Goal: Navigation & Orientation: Find specific page/section

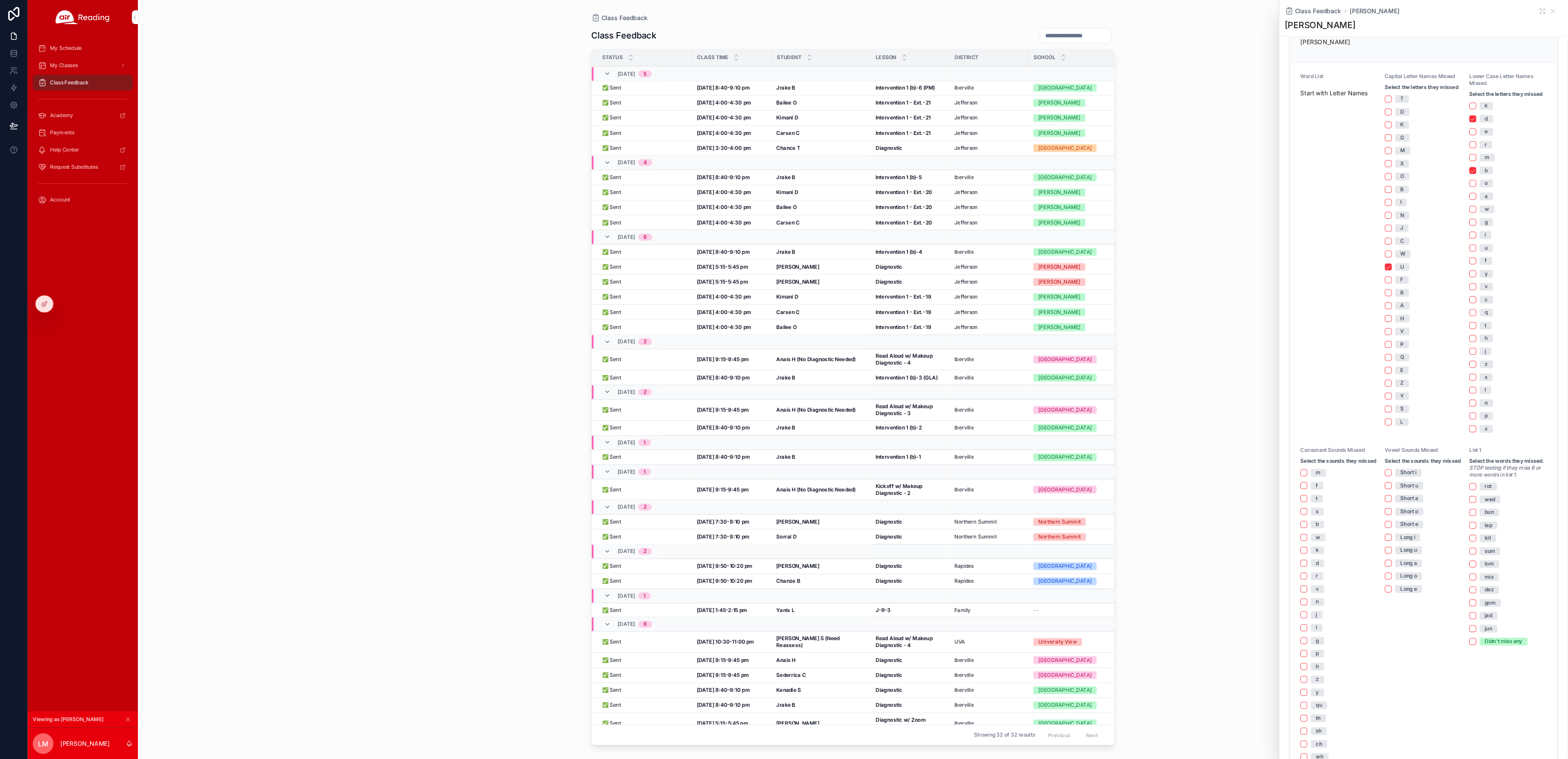
scroll to position [252, 0]
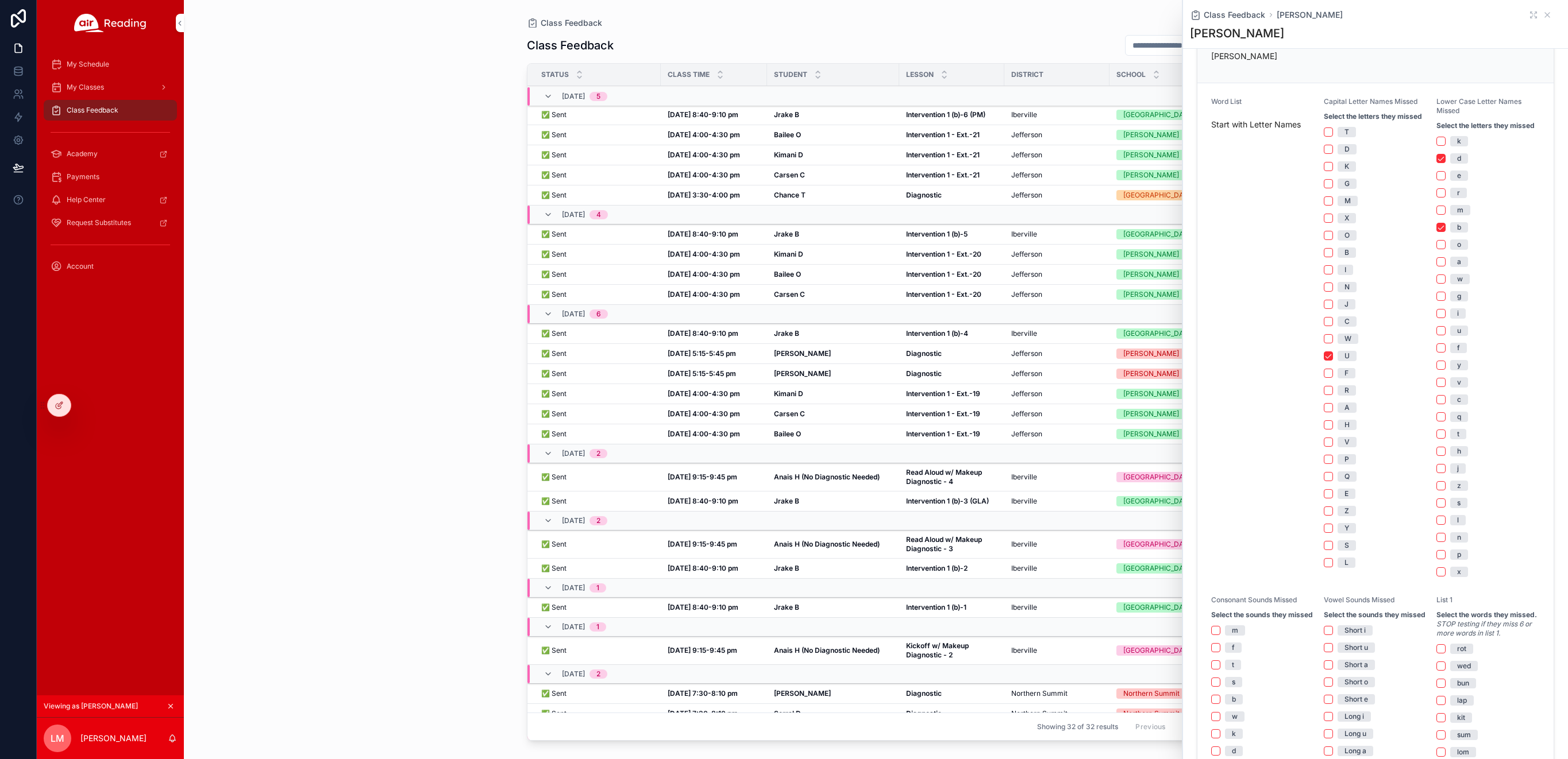
click at [0, 0] on icon at bounding box center [0, 0] width 0 height 0
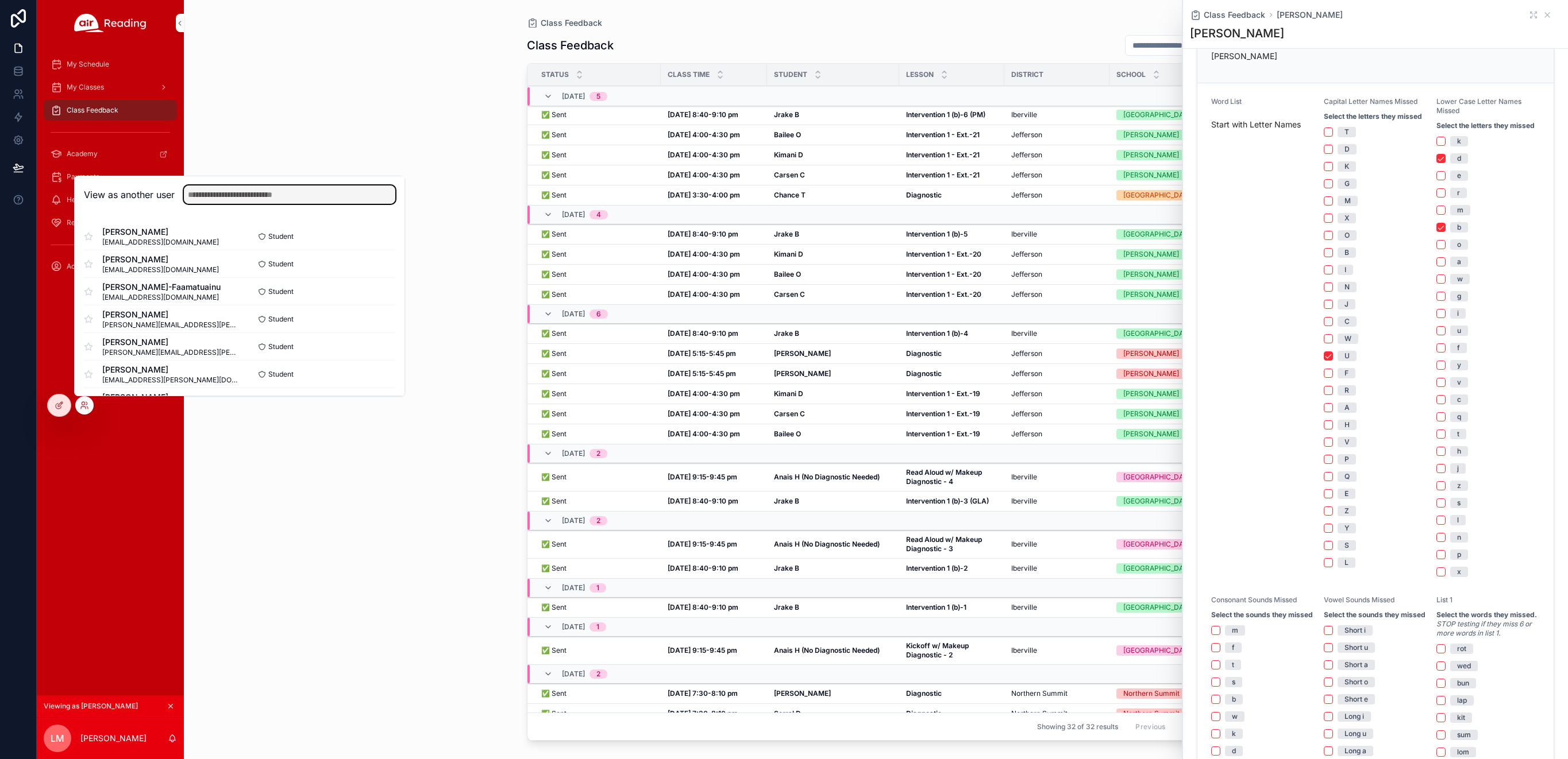
click at [210, 191] on input "text" at bounding box center [289, 194] width 211 height 18
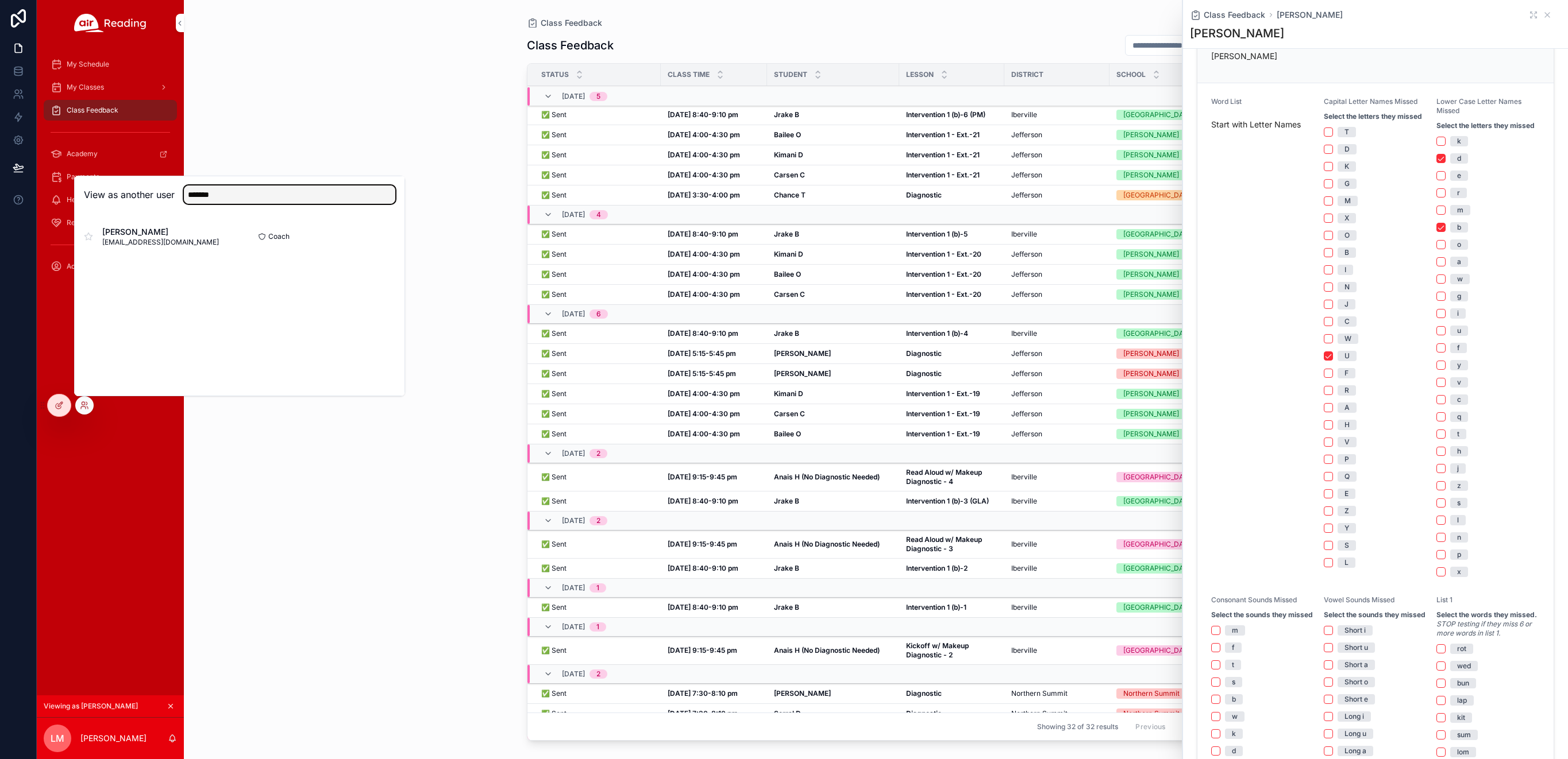
type input "*******"
click at [0, 0] on button "Select" at bounding box center [0, 0] width 0 height 0
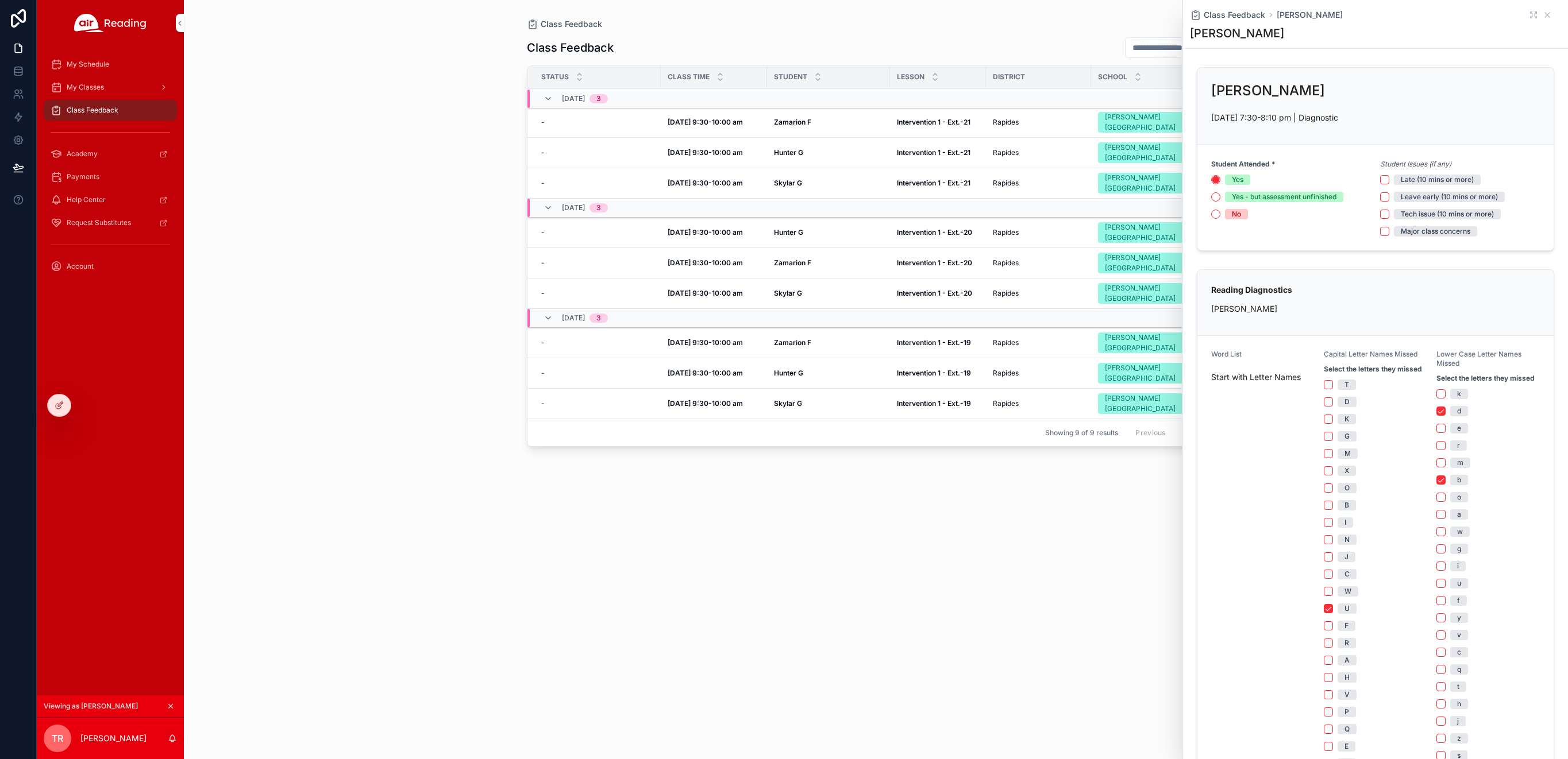
click at [92, 89] on span "My Classes" at bounding box center [85, 88] width 37 height 9
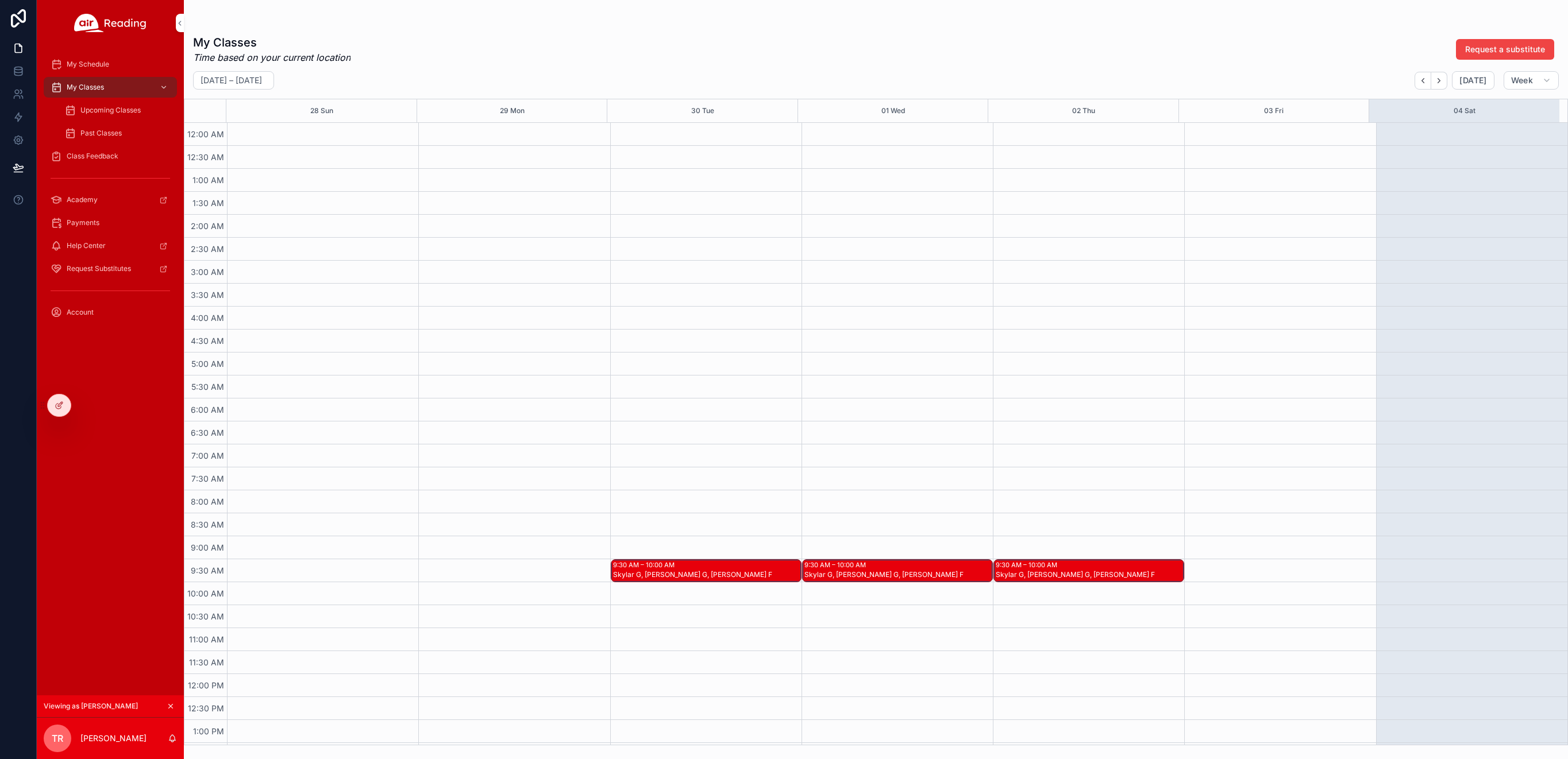
click at [76, 57] on div "My Schedule" at bounding box center [110, 64] width 119 height 18
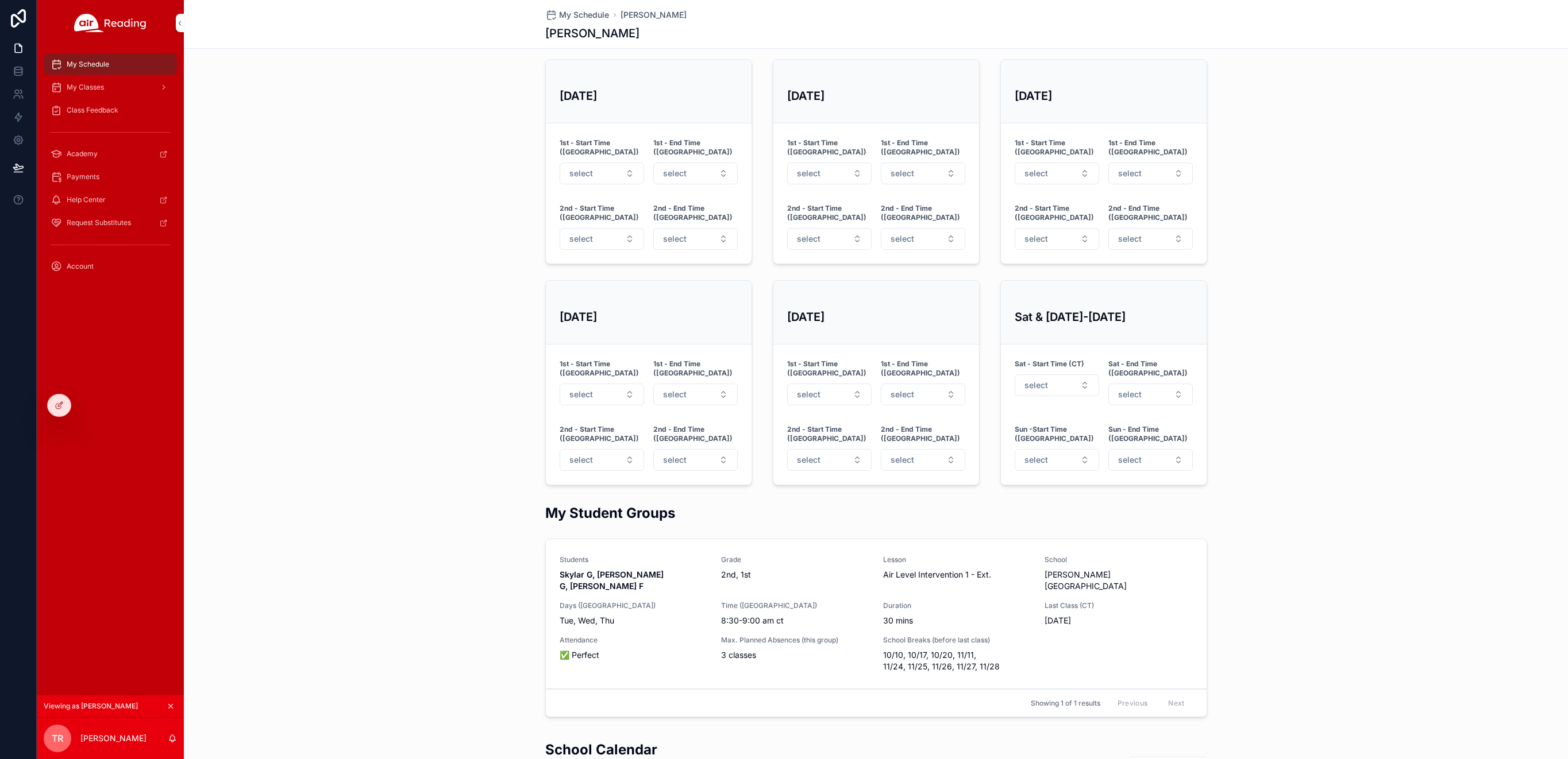
scroll to position [629, 0]
